Goal: Navigation & Orientation: Understand site structure

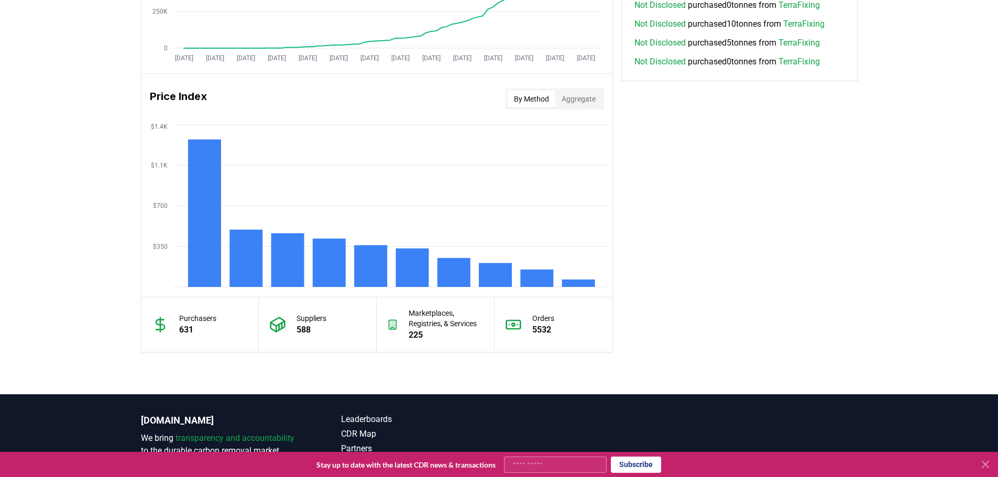
scroll to position [869, 0]
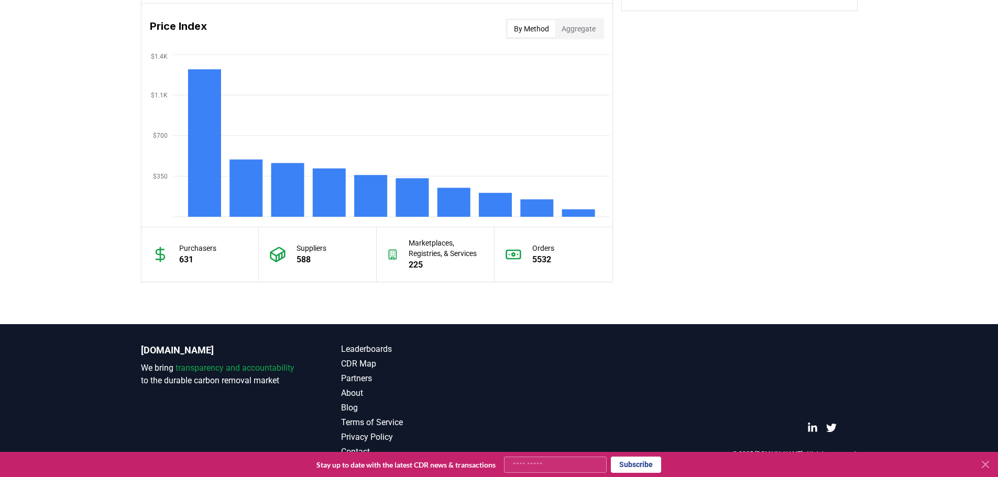
click at [987, 463] on icon at bounding box center [985, 464] width 6 height 6
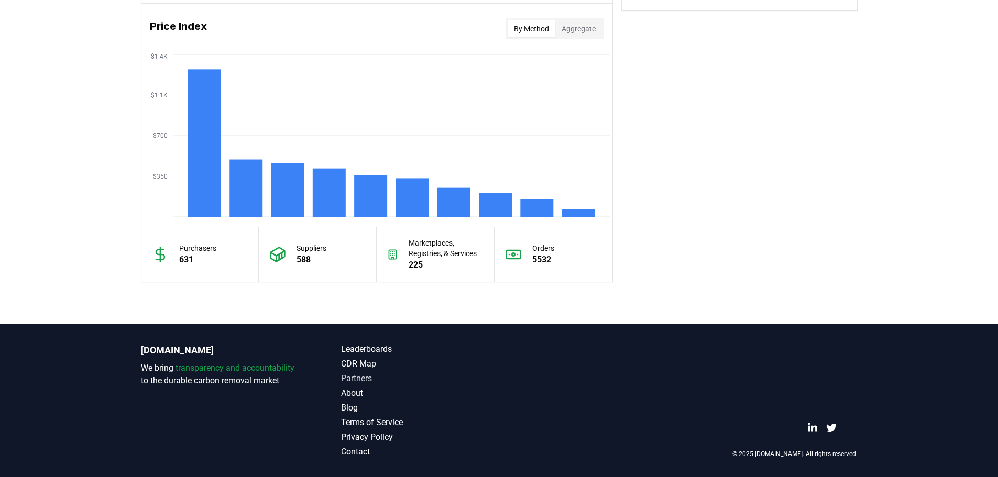
click at [363, 377] on link "Partners" at bounding box center [420, 378] width 158 height 13
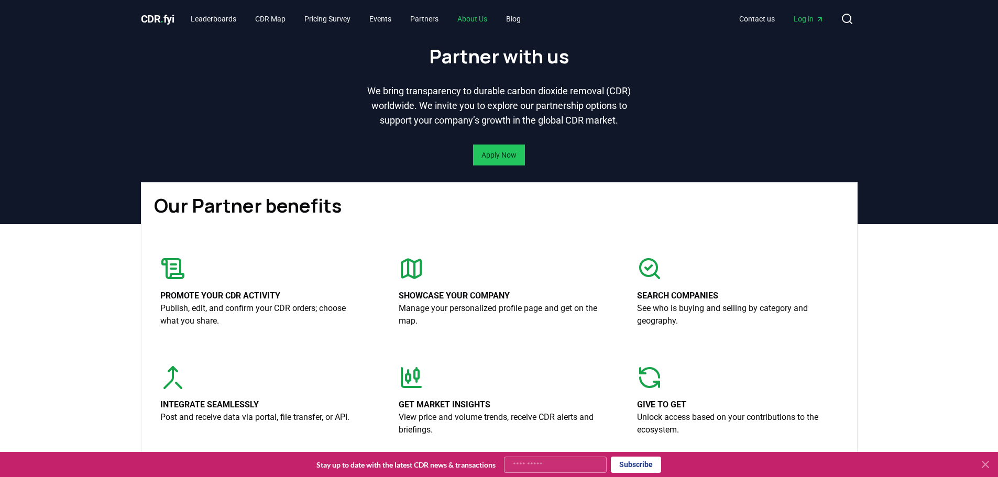
click at [478, 18] on link "About Us" at bounding box center [472, 18] width 47 height 19
